Goal: Communication & Community: Ask a question

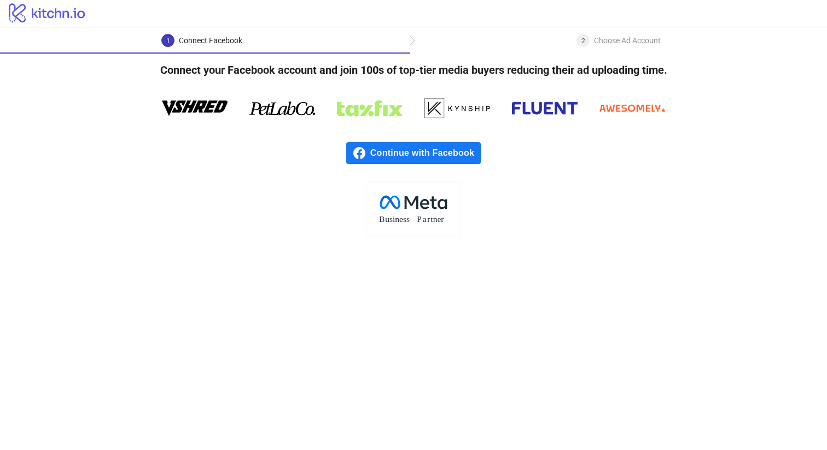
click at [384, 150] on span "Continue with Facebook" at bounding box center [425, 153] width 110 height 22
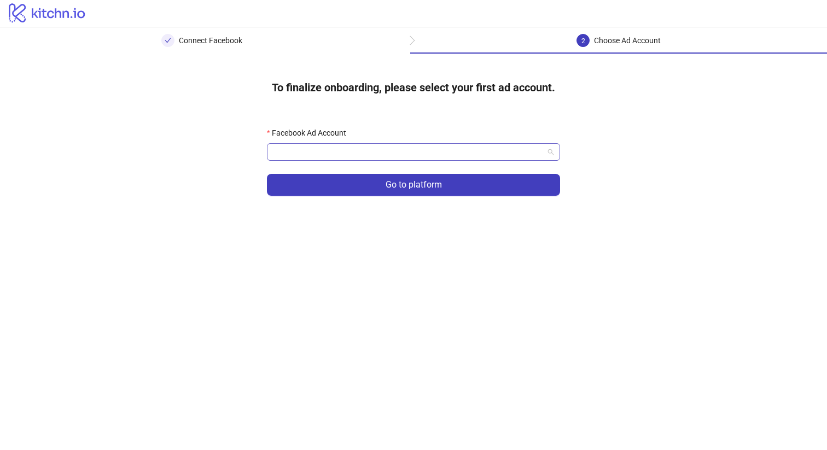
click at [528, 155] on input "Facebook Ad Account" at bounding box center [408, 152] width 270 height 16
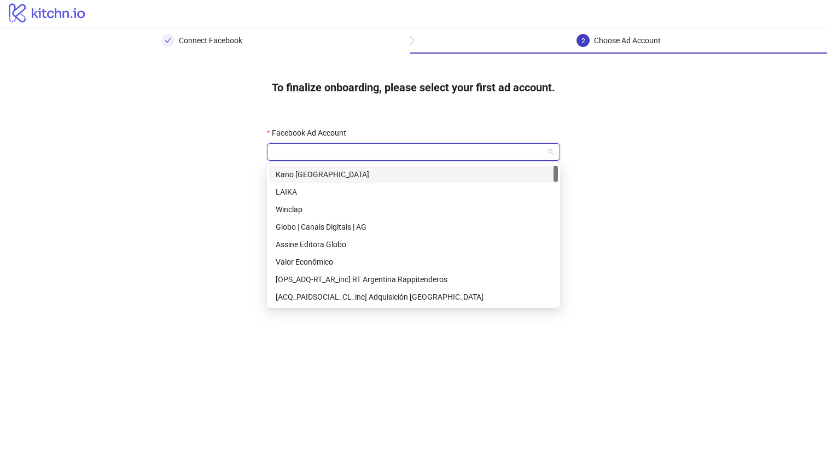
click at [493, 173] on div "Kano [GEOGRAPHIC_DATA]" at bounding box center [414, 174] width 276 height 12
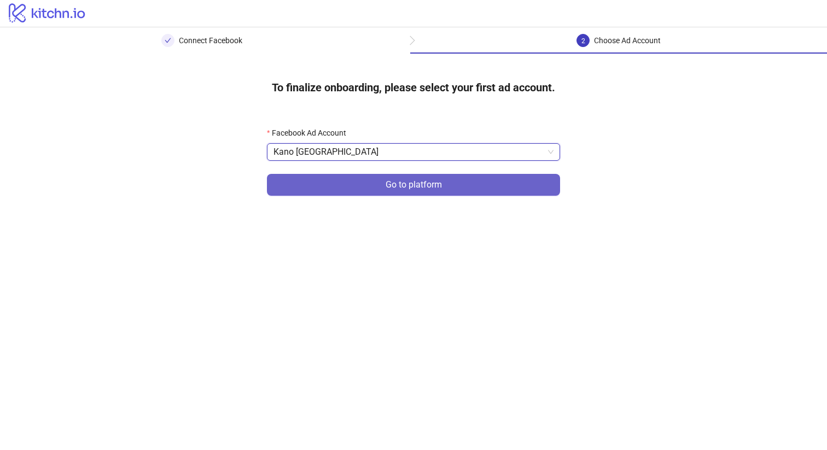
click at [489, 182] on button "Go to platform" at bounding box center [413, 185] width 293 height 22
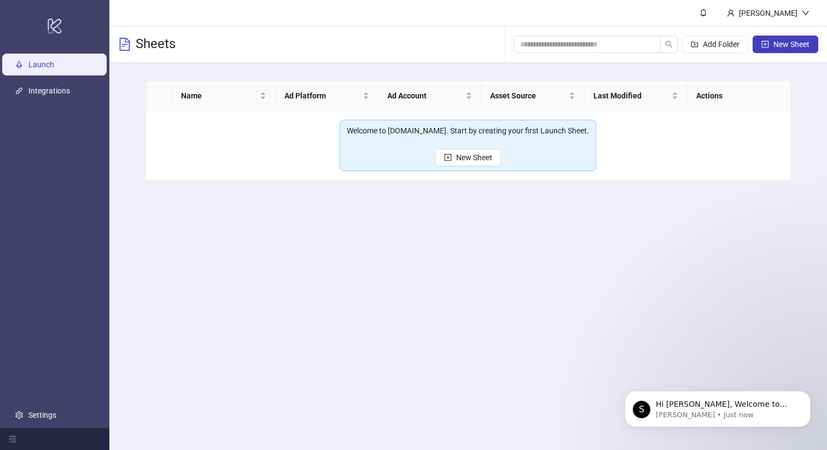
click at [445, 56] on div "Sheets Add Folder New Sheet" at bounding box center [468, 44] width 718 height 37
click at [60, 86] on link "Integrations" at bounding box center [49, 90] width 42 height 9
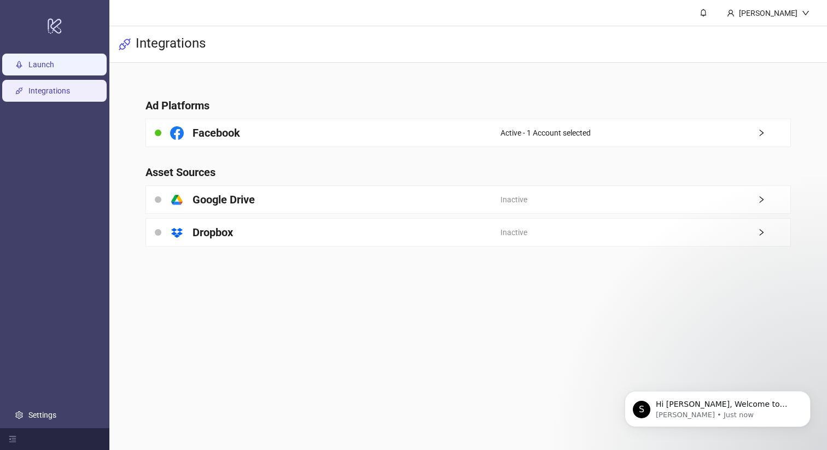
click at [54, 60] on link "Launch" at bounding box center [41, 64] width 26 height 9
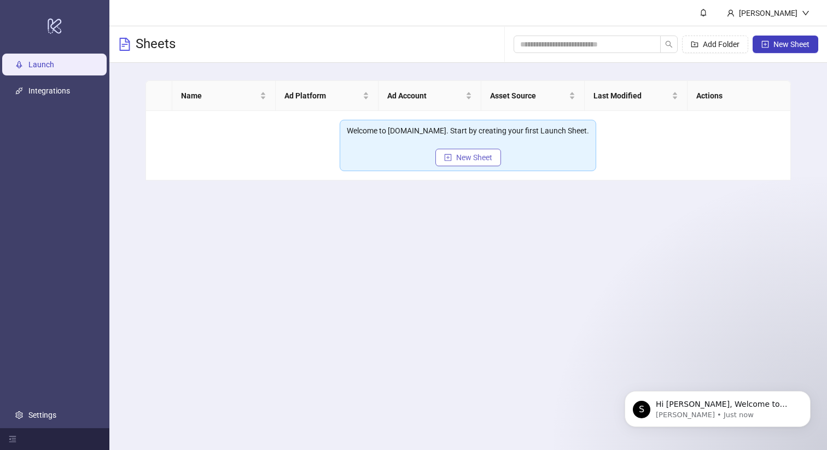
click at [450, 156] on icon "plus-square" at bounding box center [448, 158] width 8 height 8
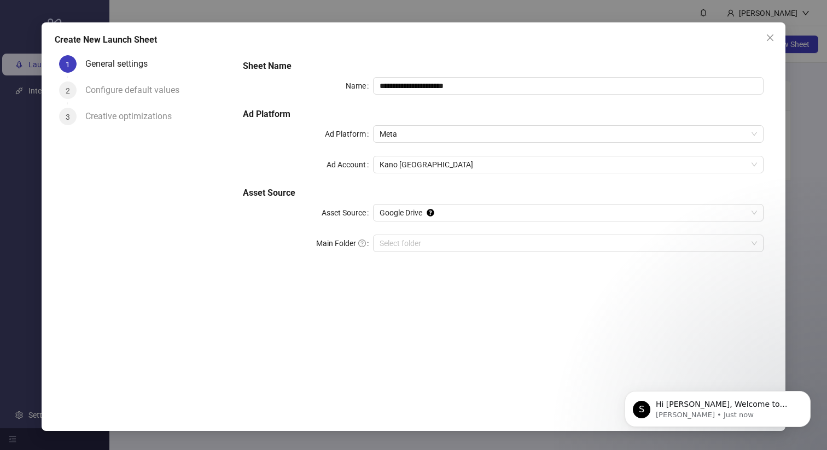
click at [494, 68] on h5 "Sheet Name" at bounding box center [503, 66] width 521 height 13
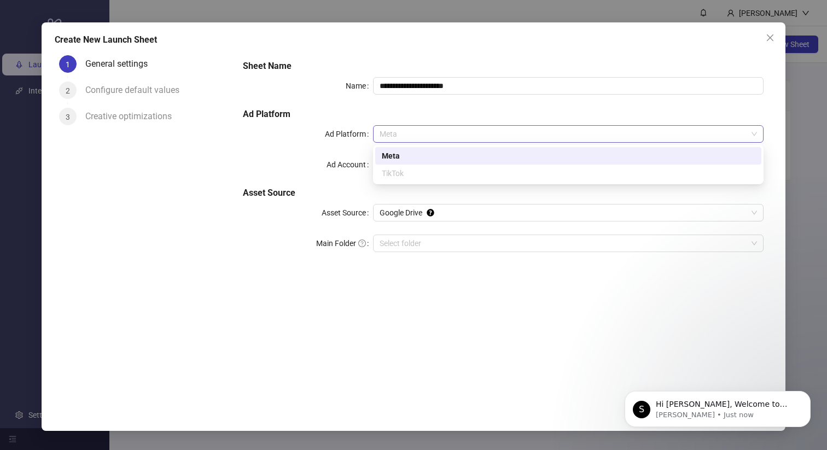
click at [474, 134] on span "Meta" at bounding box center [568, 134] width 377 height 16
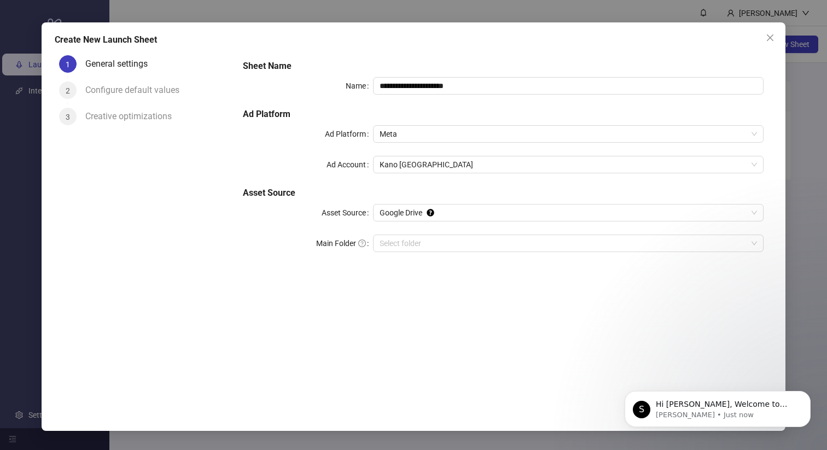
click at [488, 108] on h5 "Ad Platform" at bounding box center [503, 114] width 521 height 13
click at [478, 132] on span "Meta" at bounding box center [568, 134] width 377 height 16
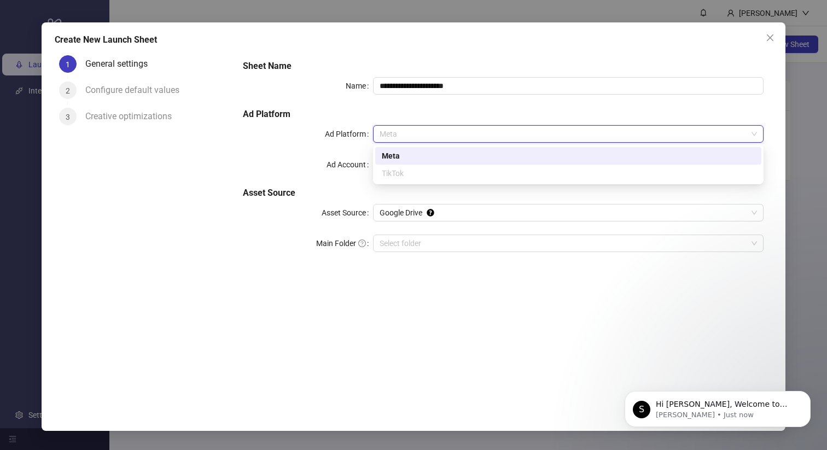
click at [398, 170] on div "TikTok" at bounding box center [568, 173] width 373 height 12
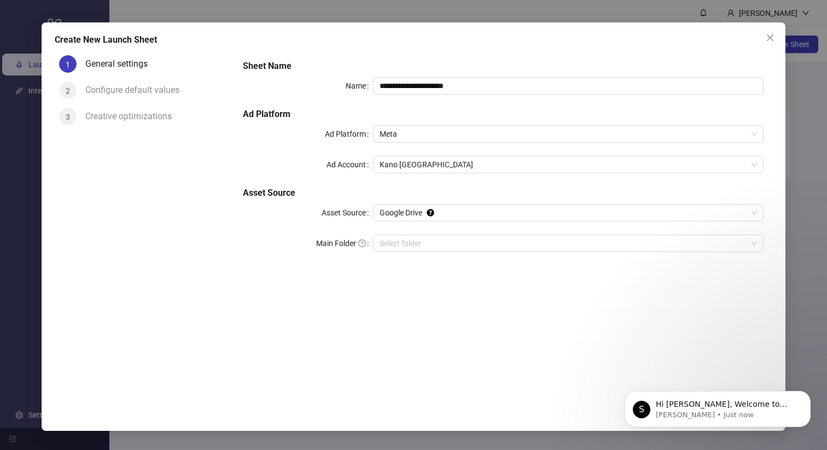
click at [457, 108] on h5 "Ad Platform" at bounding box center [503, 114] width 521 height 13
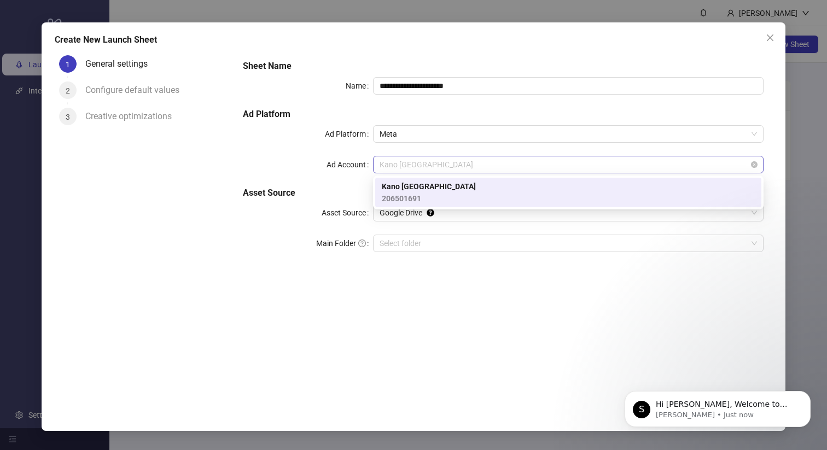
click at [446, 167] on span "Kano [GEOGRAPHIC_DATA]" at bounding box center [568, 164] width 377 height 16
click at [475, 96] on div "**********" at bounding box center [503, 162] width 530 height 214
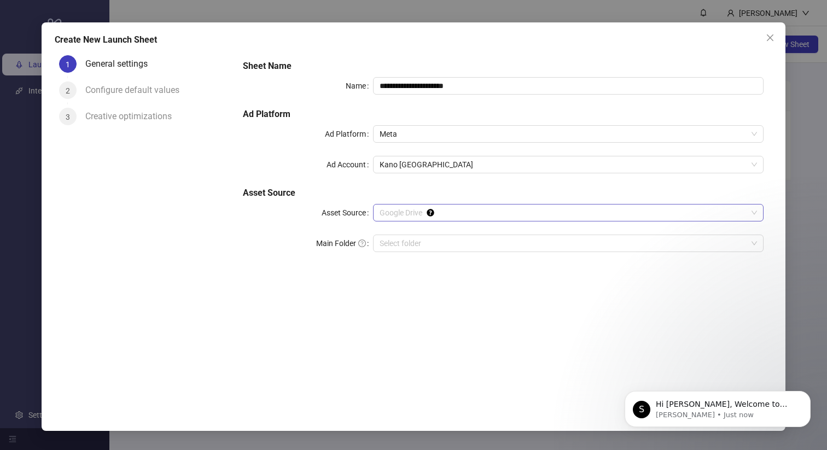
click at [452, 215] on span "Google Drive" at bounding box center [568, 213] width 377 height 16
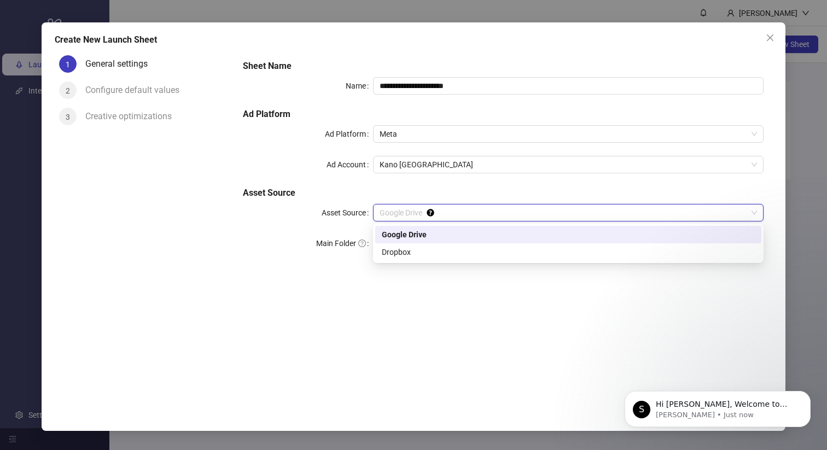
click at [471, 174] on div "**********" at bounding box center [503, 162] width 530 height 214
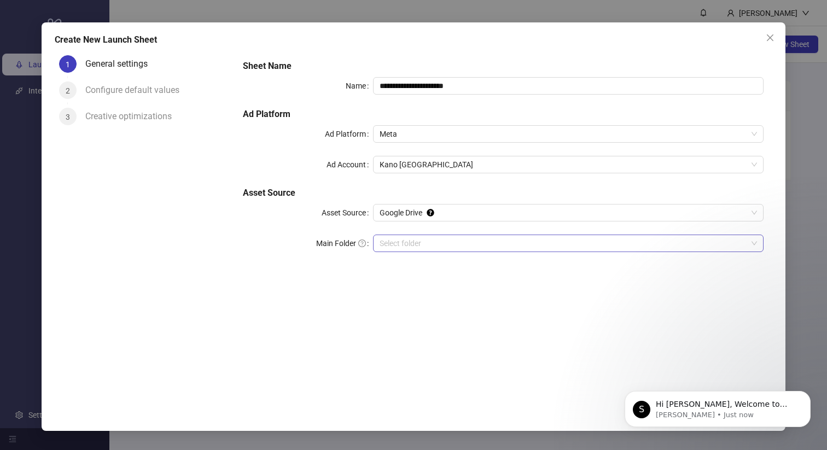
click at [460, 240] on input "Main Folder" at bounding box center [564, 243] width 368 height 16
click at [692, 245] on input "Main Folder" at bounding box center [564, 243] width 368 height 16
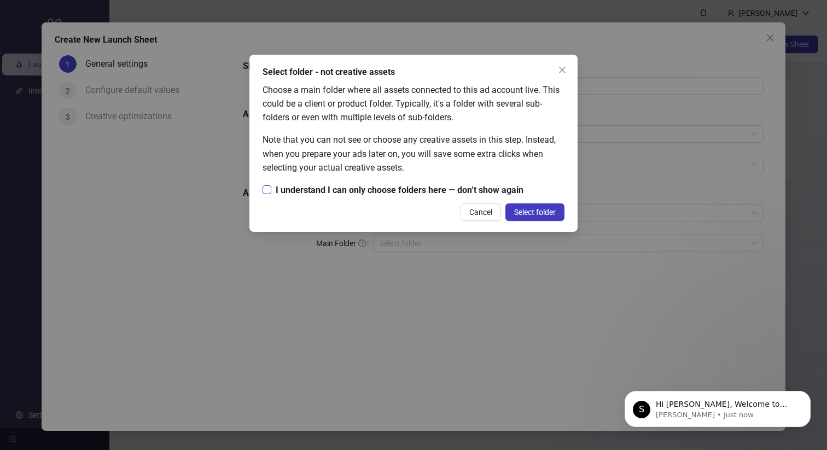
click at [368, 190] on span "I understand I can only choose folders here — don’t show again" at bounding box center [399, 190] width 257 height 14
click at [546, 216] on span "Select folder" at bounding box center [535, 212] width 42 height 9
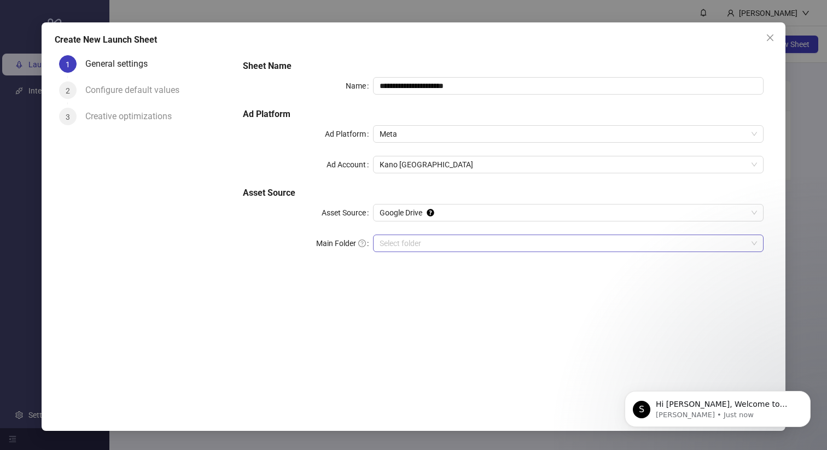
click at [459, 242] on input "Main Folder" at bounding box center [564, 243] width 368 height 16
click at [770, 36] on icon "close" at bounding box center [770, 37] width 9 height 9
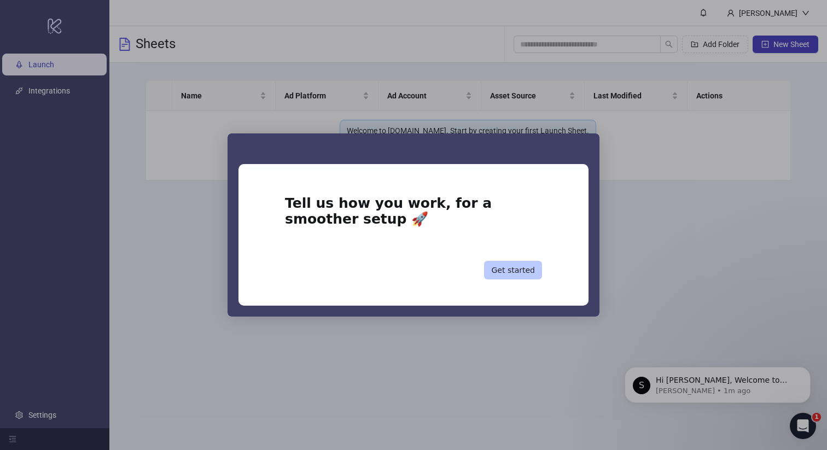
click at [516, 267] on button "Get started" at bounding box center [513, 270] width 58 height 19
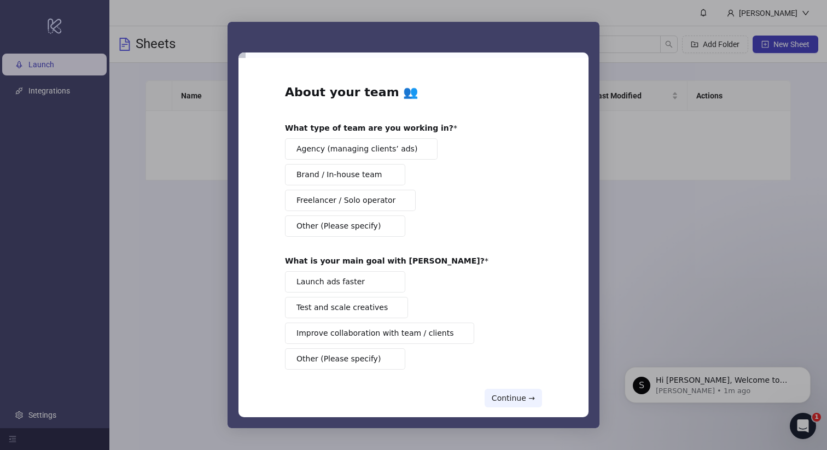
scroll to position [16, 0]
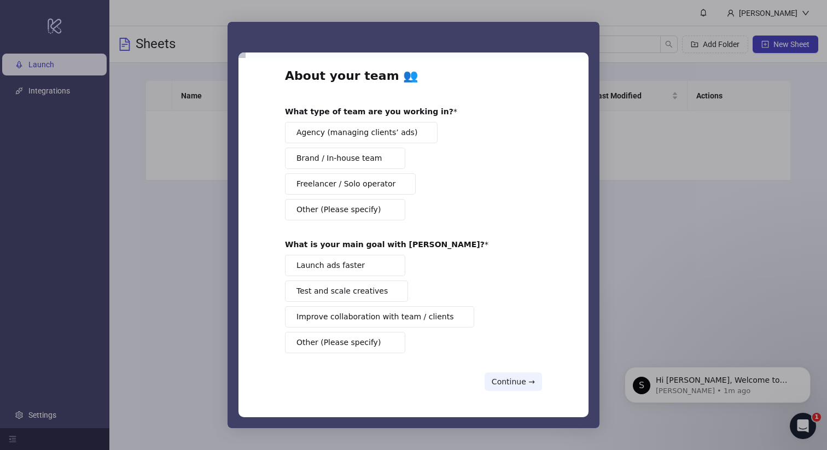
click at [380, 131] on span "Agency (managing clients’ ads)" at bounding box center [356, 132] width 121 height 11
click at [379, 266] on button "Launch ads faster" at bounding box center [345, 265] width 120 height 21
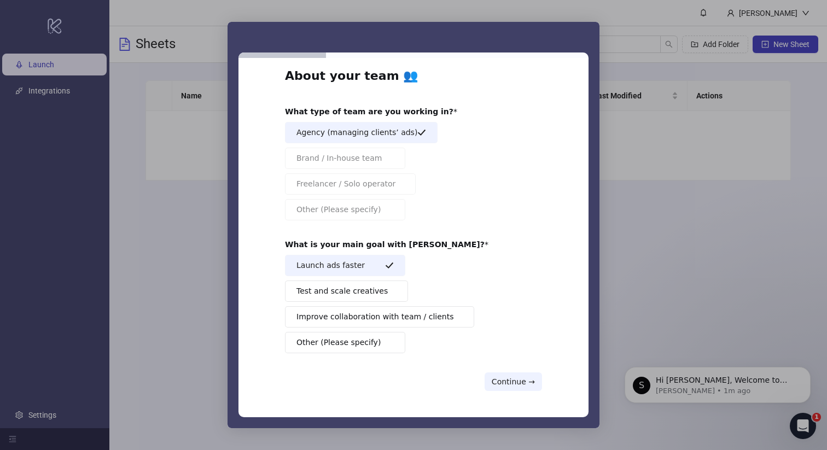
click at [375, 292] on span "Test and scale creatives" at bounding box center [341, 291] width 91 height 11
click at [394, 318] on span "Improve collaboration with team / clients" at bounding box center [375, 316] width 158 height 11
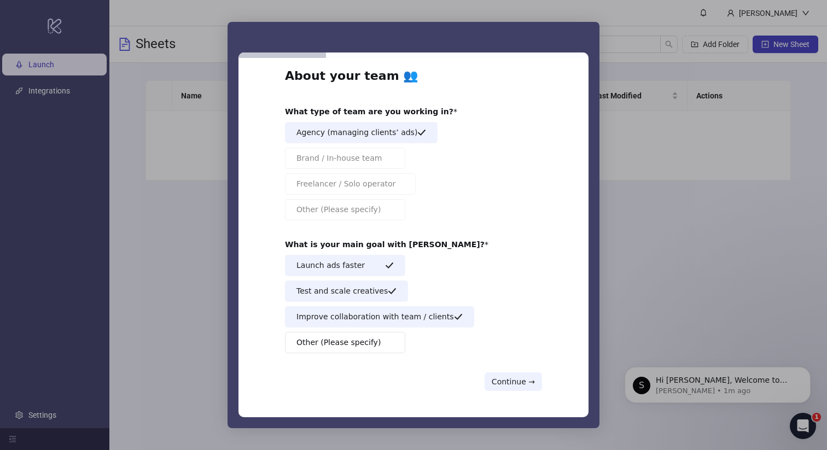
click at [394, 318] on span "Improve collaboration with team / clients" at bounding box center [375, 316] width 158 height 11
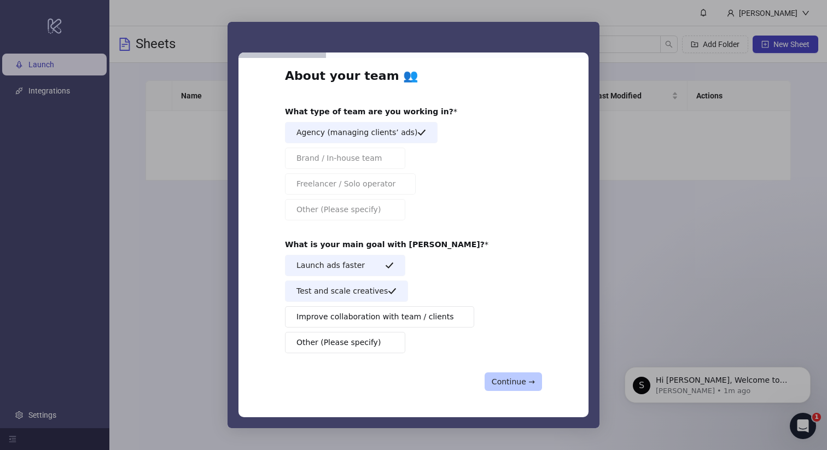
click at [514, 382] on button "Continue →" at bounding box center [513, 381] width 57 height 19
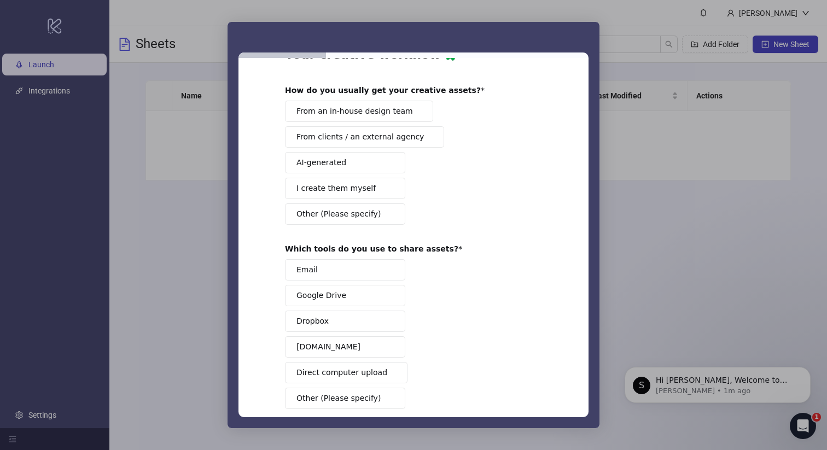
scroll to position [40, 0]
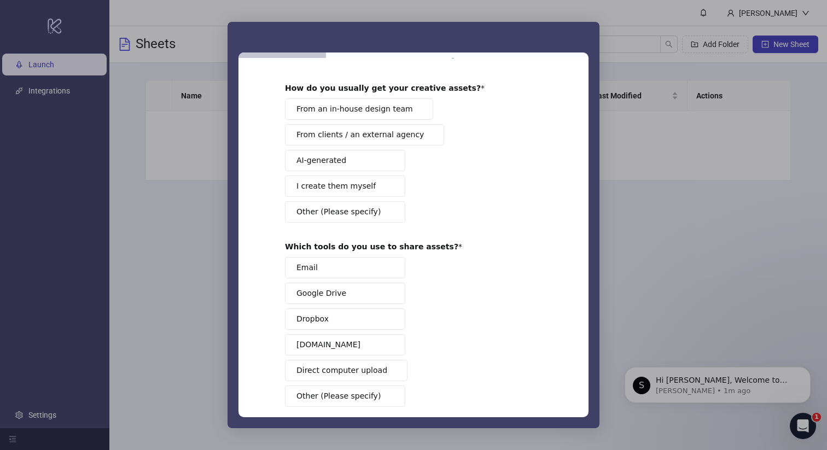
click at [390, 137] on span "From clients / an external agency" at bounding box center [359, 134] width 127 height 11
click at [404, 114] on button "From an in-house design team" at bounding box center [359, 108] width 148 height 21
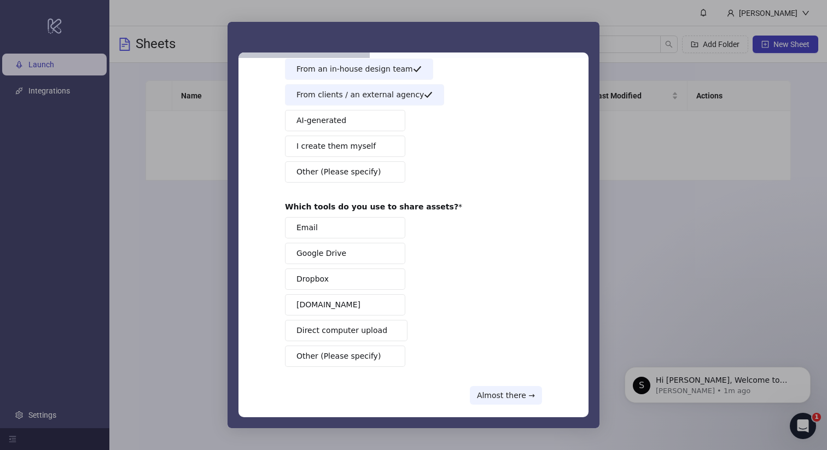
scroll to position [94, 0]
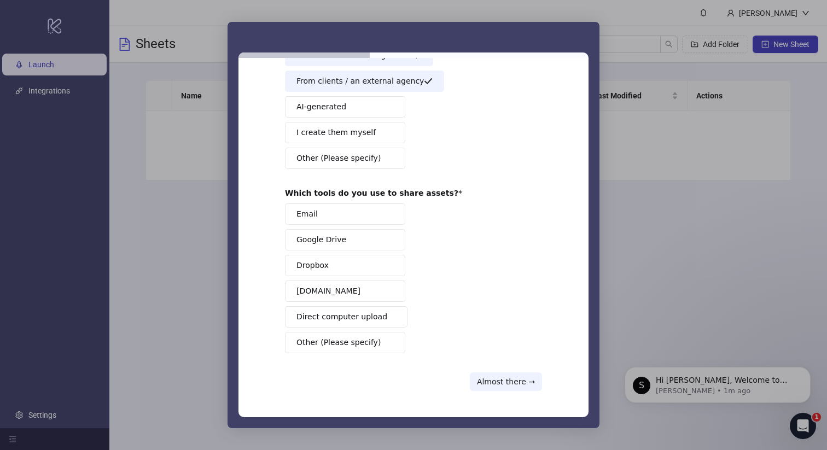
click at [350, 245] on button "Google Drive" at bounding box center [345, 239] width 120 height 21
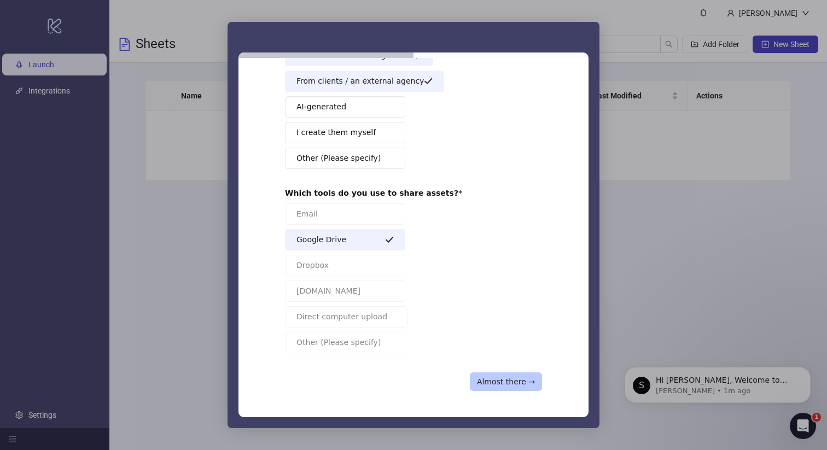
click at [501, 383] on button "Almost there →" at bounding box center [506, 381] width 72 height 19
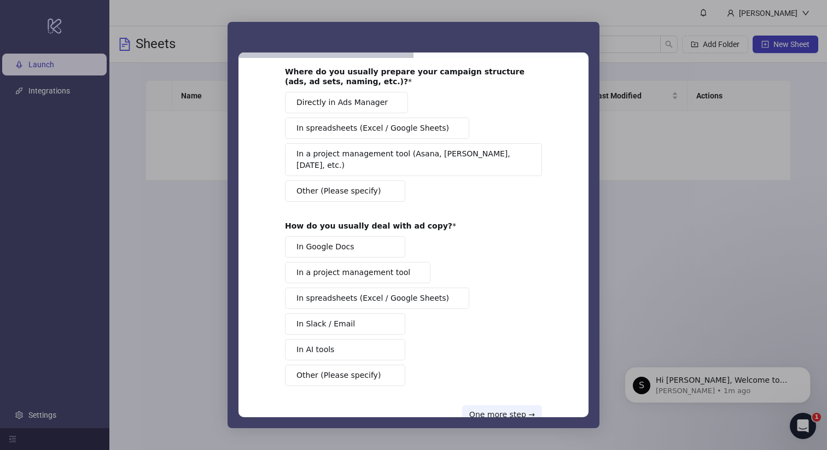
scroll to position [57, 0]
click at [372, 105] on span "Directly in Ads Manager" at bounding box center [341, 101] width 91 height 11
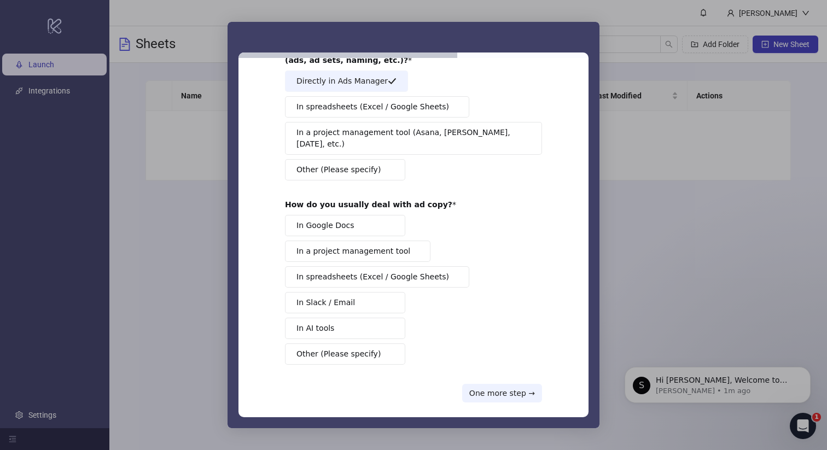
click at [313, 271] on span "In spreadsheets (Excel / Google Sheets)" at bounding box center [372, 276] width 153 height 11
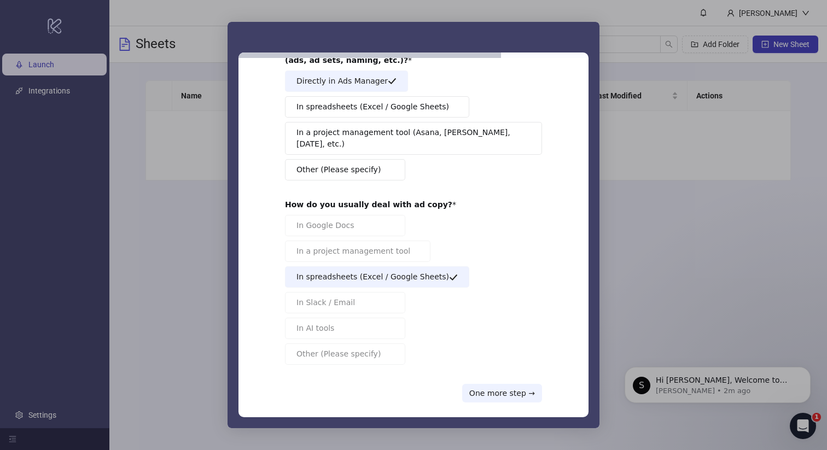
click at [416, 271] on span "In spreadsheets (Excel / Google Sheets)" at bounding box center [372, 276] width 153 height 11
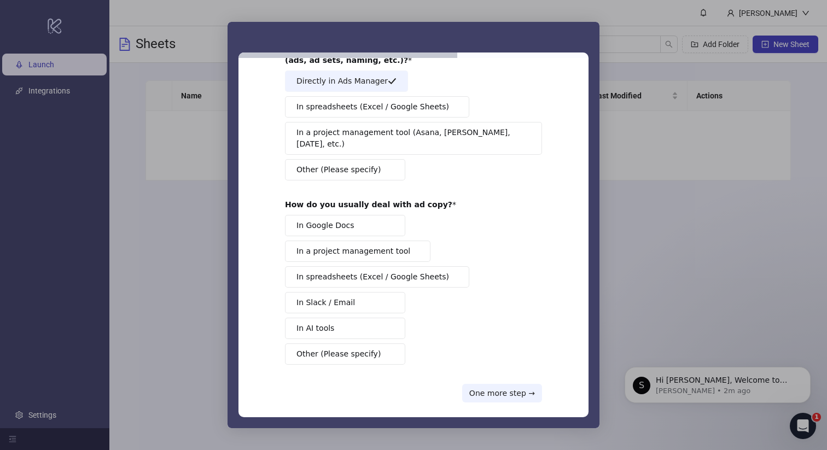
click at [362, 318] on button "In AI tools" at bounding box center [345, 328] width 120 height 21
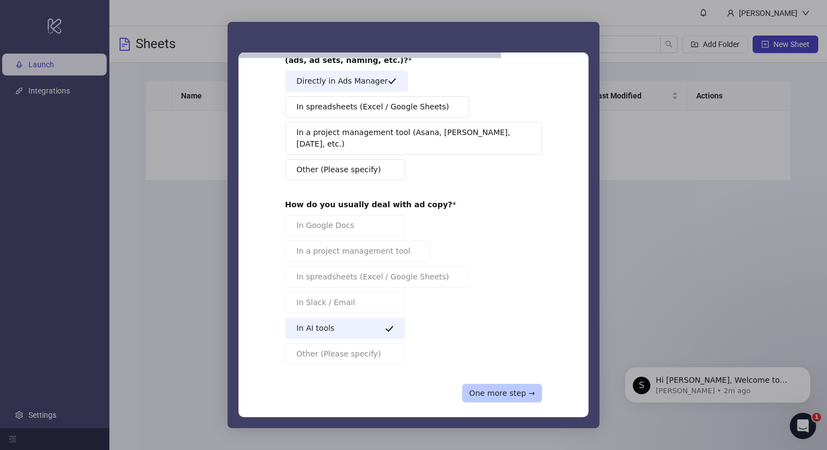
click at [474, 384] on button "One more step →" at bounding box center [502, 393] width 80 height 19
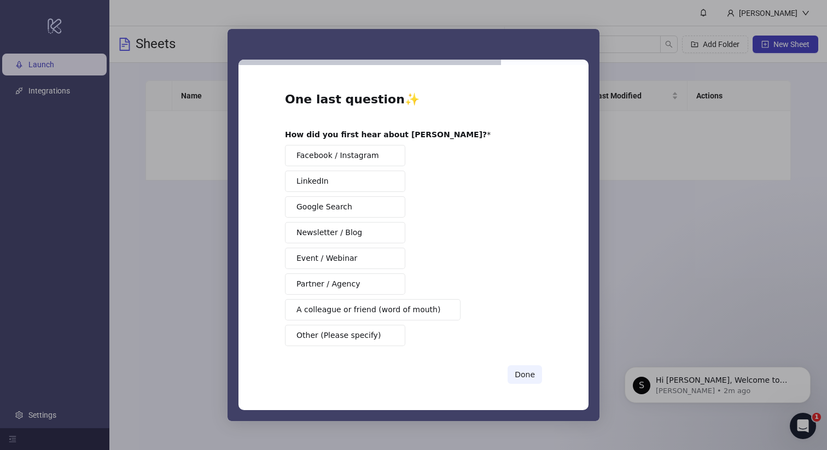
click at [366, 160] on span "Facebook / Instagram" at bounding box center [337, 155] width 83 height 11
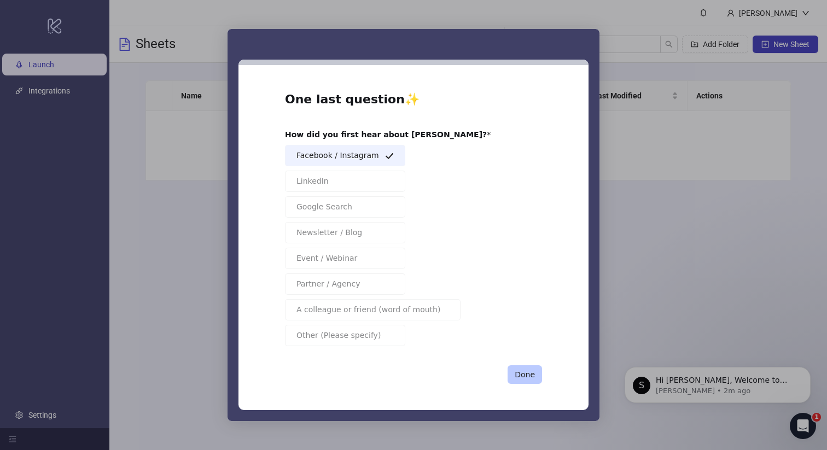
click at [535, 372] on button "Done" at bounding box center [525, 374] width 34 height 19
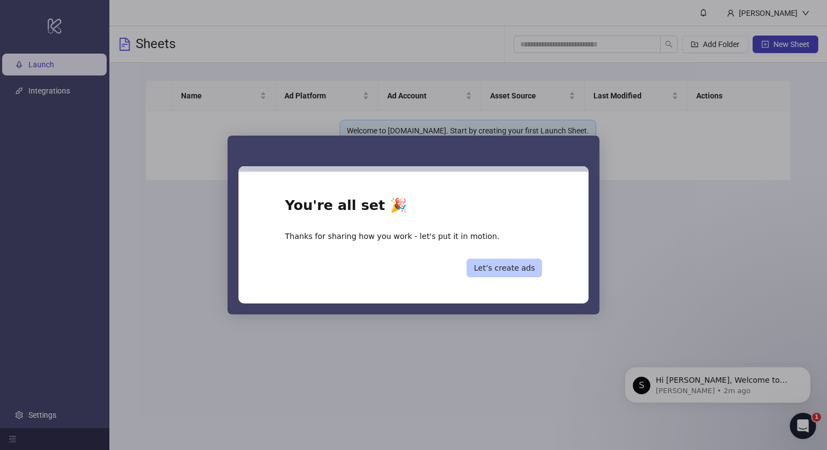
click at [528, 273] on button "Let’s create ads" at bounding box center [504, 268] width 75 height 19
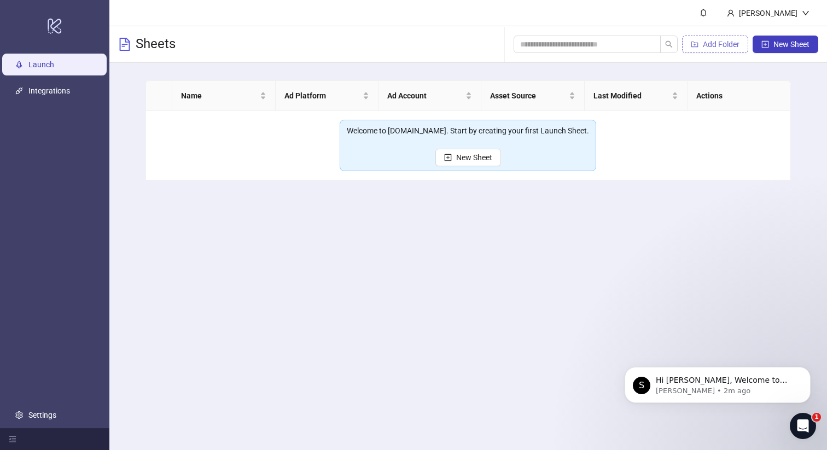
click at [723, 39] on button "Add Folder" at bounding box center [715, 45] width 66 height 18
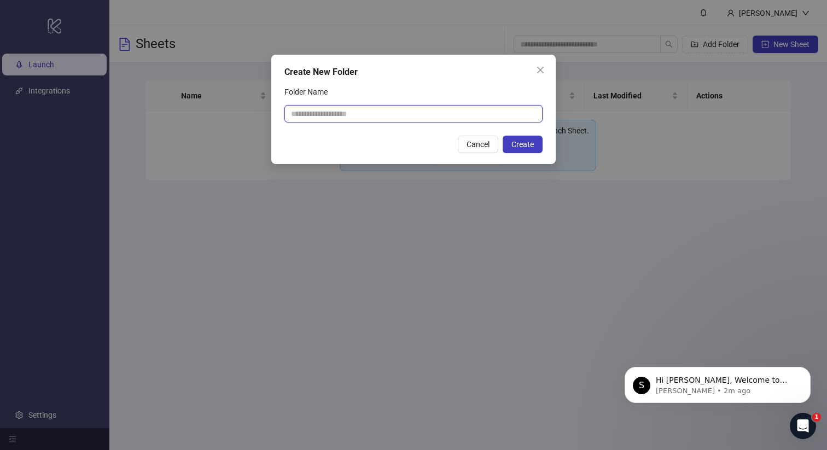
click at [451, 117] on input "Folder Name" at bounding box center [413, 114] width 258 height 18
click at [541, 68] on icon "close" at bounding box center [540, 70] width 7 height 7
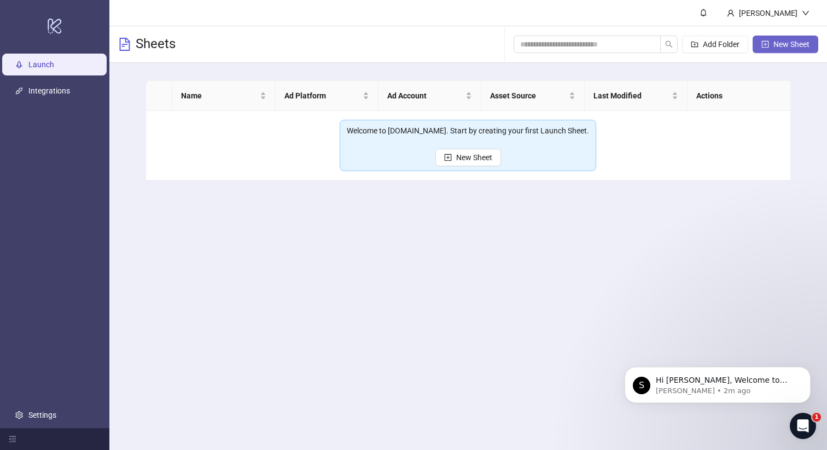
click at [773, 41] on span "New Sheet" at bounding box center [791, 44] width 36 height 9
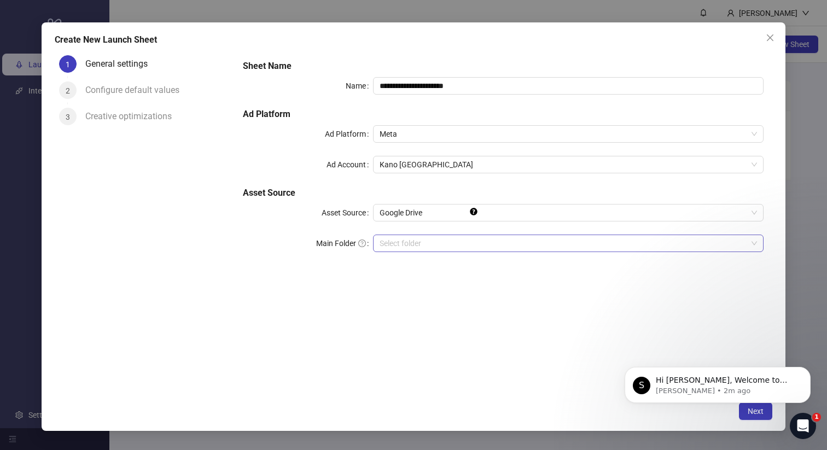
click at [417, 247] on input "Main Folder" at bounding box center [564, 243] width 368 height 16
click at [445, 213] on span "Google Drive" at bounding box center [568, 213] width 377 height 16
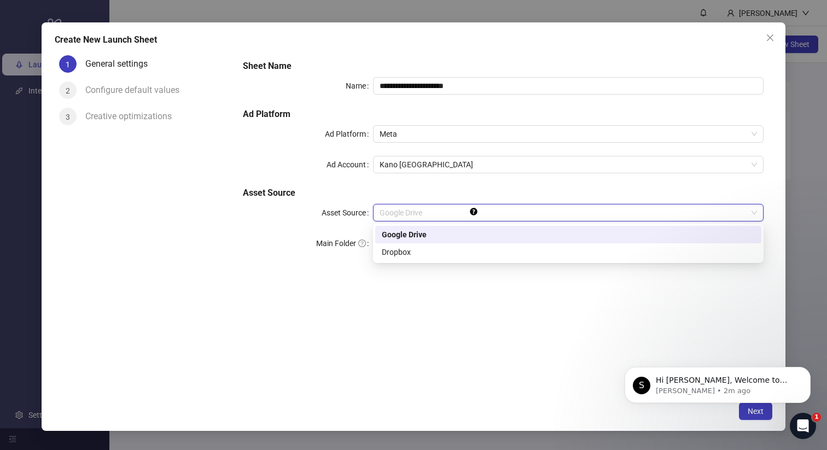
click at [425, 236] on div "Google Drive" at bounding box center [568, 235] width 373 height 12
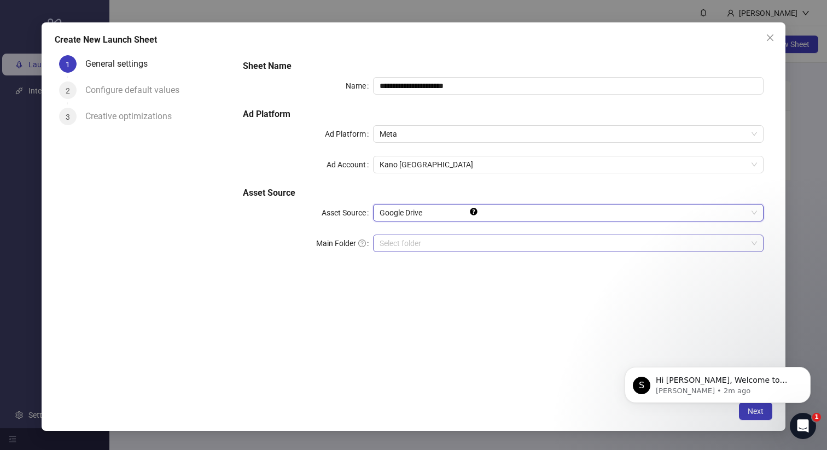
click at [445, 243] on input "Main Folder" at bounding box center [564, 243] width 368 height 16
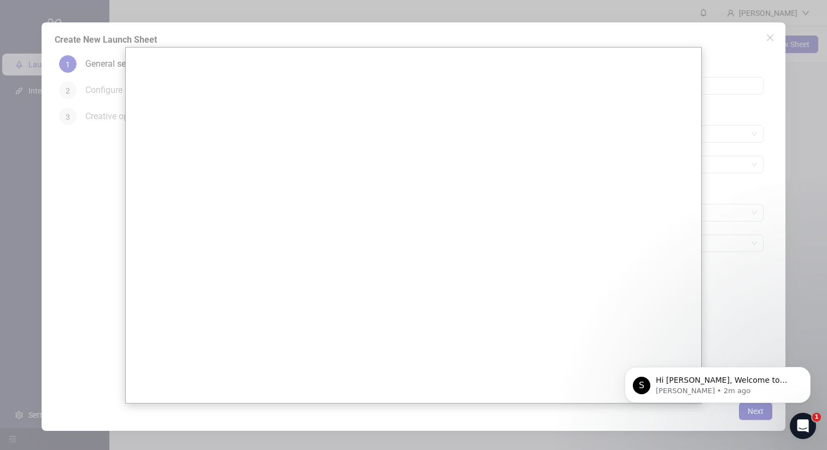
click at [798, 72] on div at bounding box center [413, 225] width 827 height 450
click at [771, 40] on div at bounding box center [413, 225] width 827 height 450
click at [806, 371] on icon "Dismiss notification" at bounding box center [807, 370] width 4 height 4
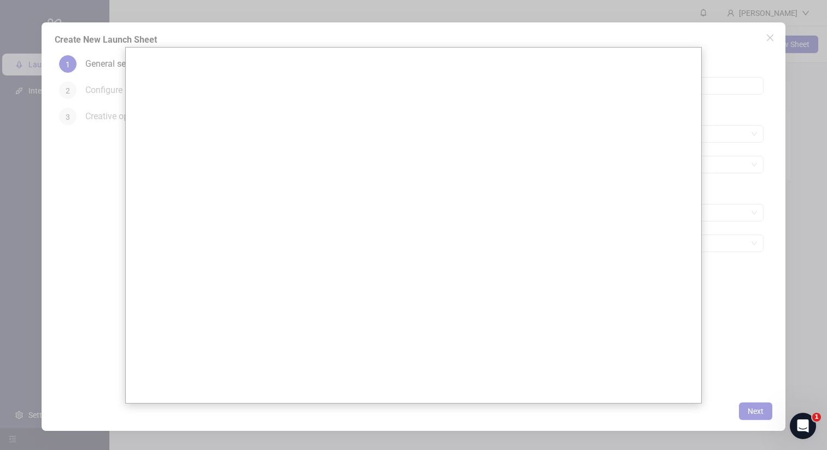
click at [671, 30] on div at bounding box center [413, 225] width 827 height 450
click at [781, 22] on div at bounding box center [413, 225] width 827 height 450
click at [759, 2] on div at bounding box center [413, 225] width 827 height 450
click at [772, 59] on div at bounding box center [413, 225] width 827 height 450
click at [805, 427] on icon "Open Intercom Messenger" at bounding box center [802, 425] width 18 height 18
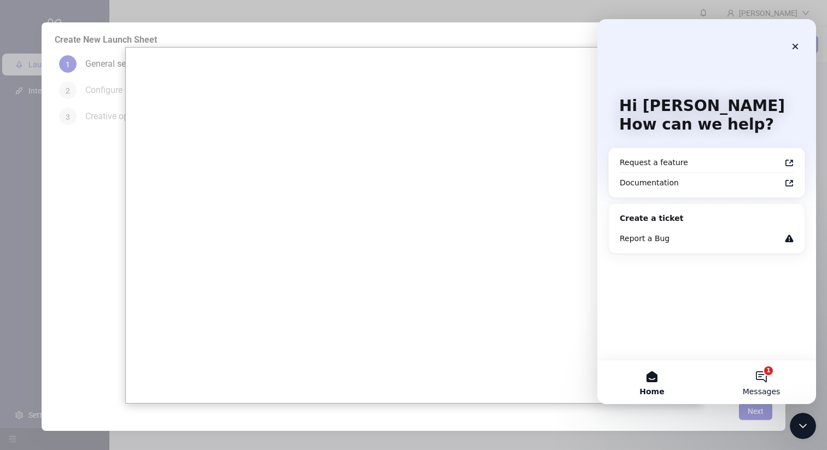
click at [752, 382] on button "1 Messages" at bounding box center [761, 382] width 109 height 44
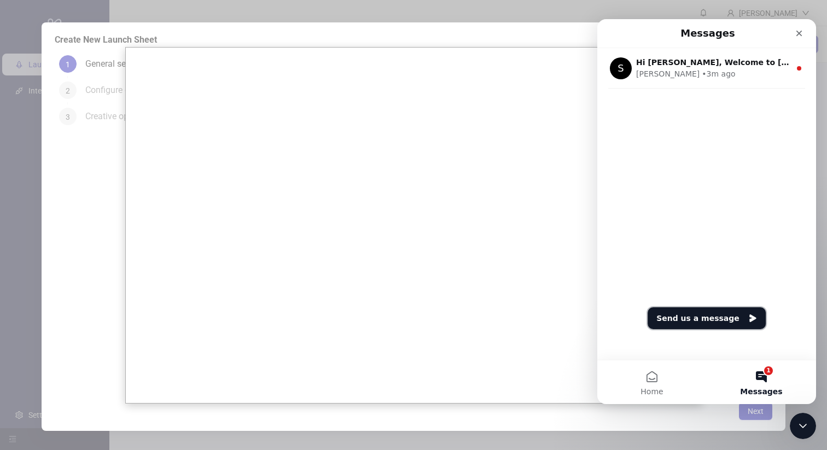
click at [714, 318] on button "Send us a message" at bounding box center [707, 318] width 118 height 22
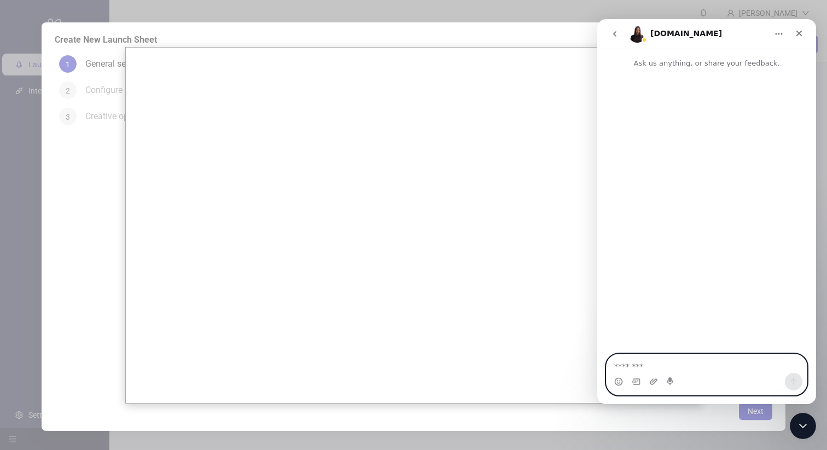
paste textarea "**********"
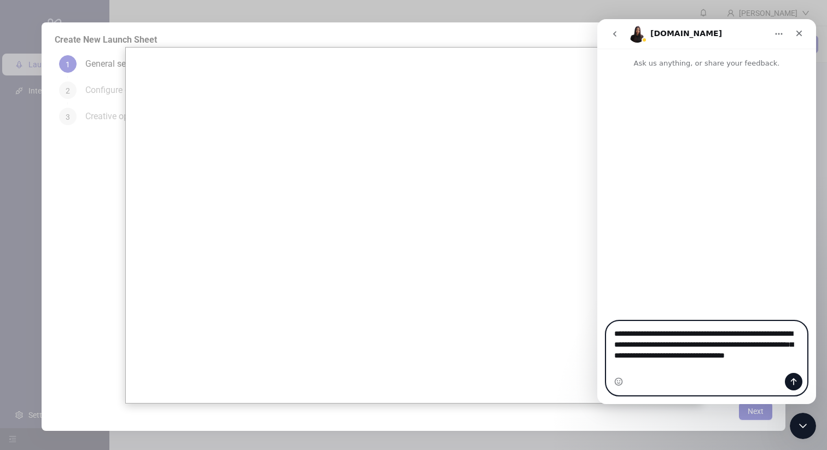
click at [716, 322] on textarea "**********" at bounding box center [707, 353] width 200 height 62
type textarea "**********"
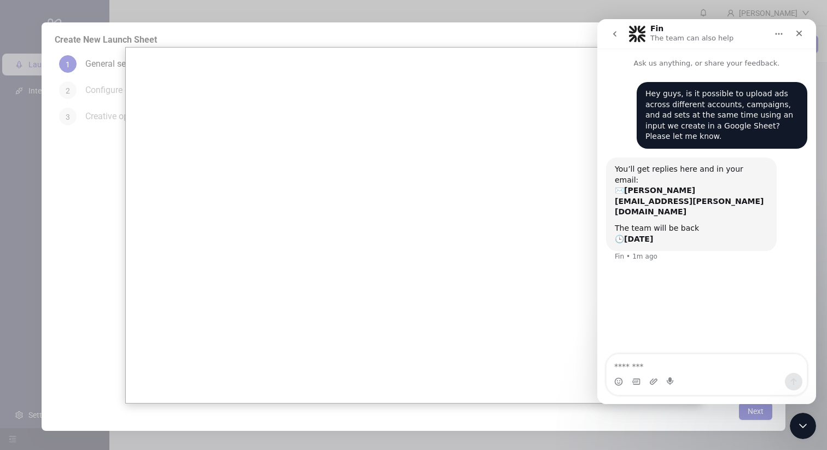
click at [440, 24] on div at bounding box center [413, 225] width 827 height 450
